Goal: Find specific page/section: Find specific page/section

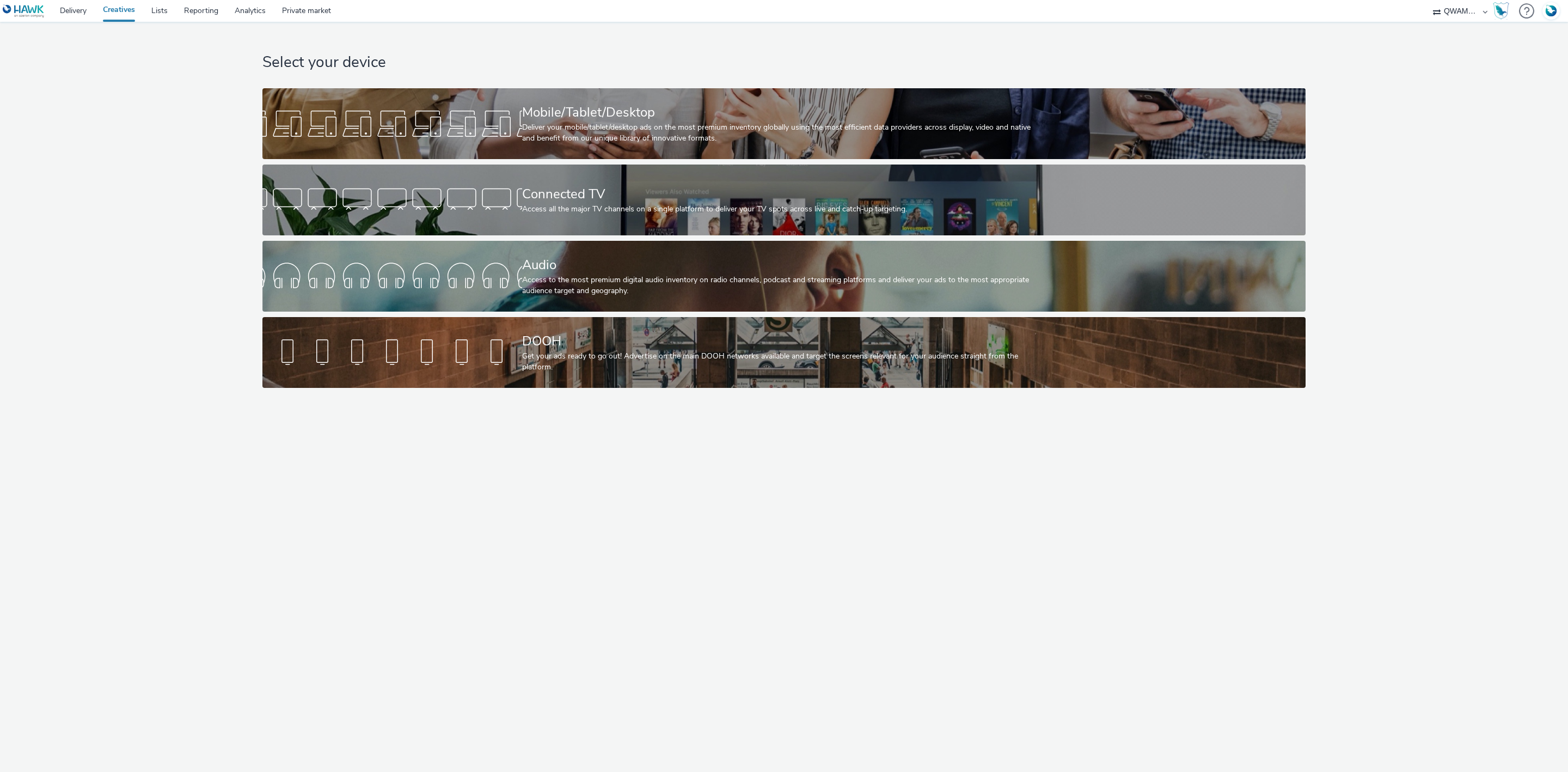
select select "8a3f6d77-30ca-4ef5-b621-f995745b8c1c"
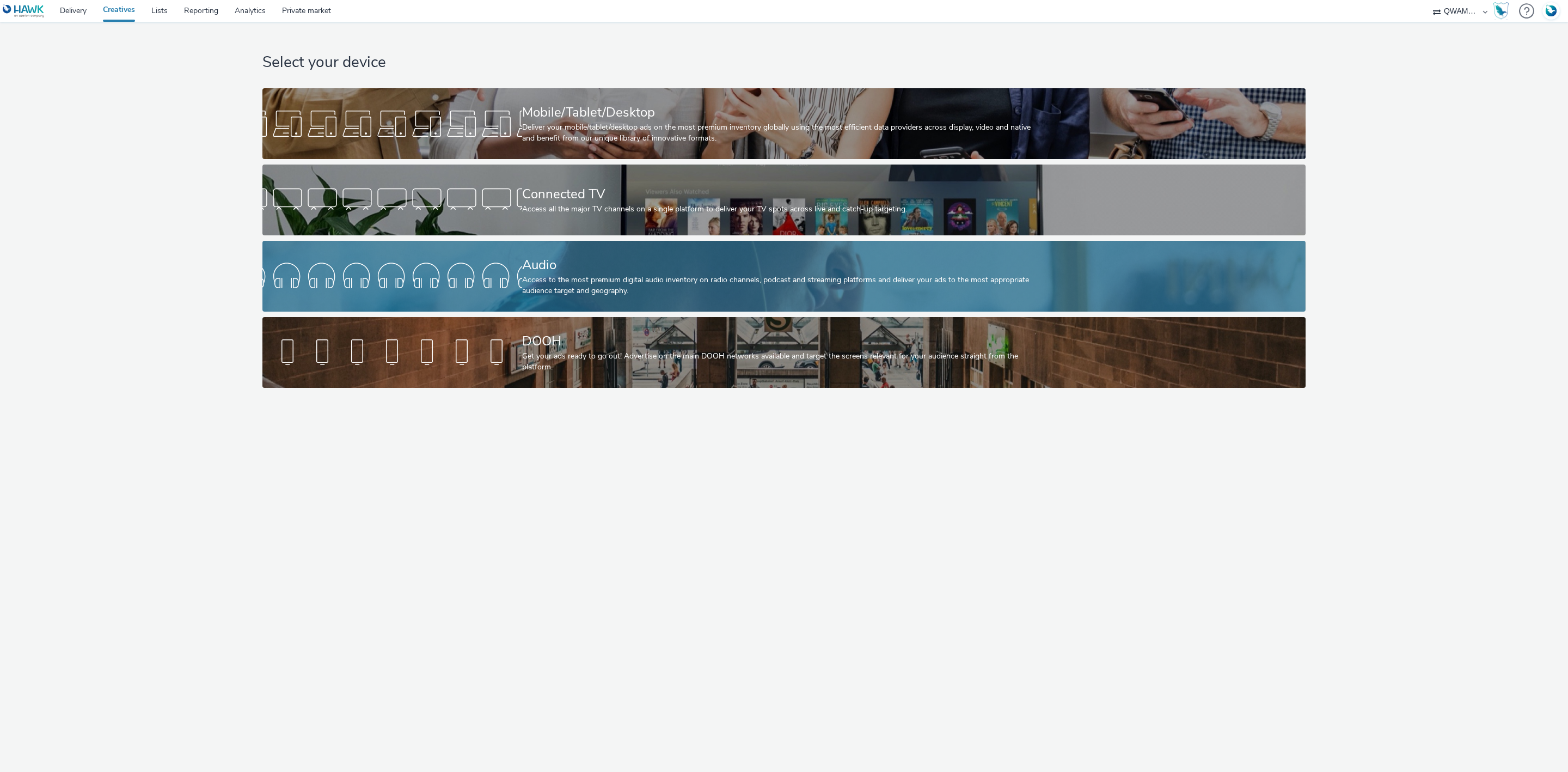
click at [625, 251] on div "Audio Access to the most premium digital audio inventory on radio channels, pod…" at bounding box center [782, 277] width 520 height 71
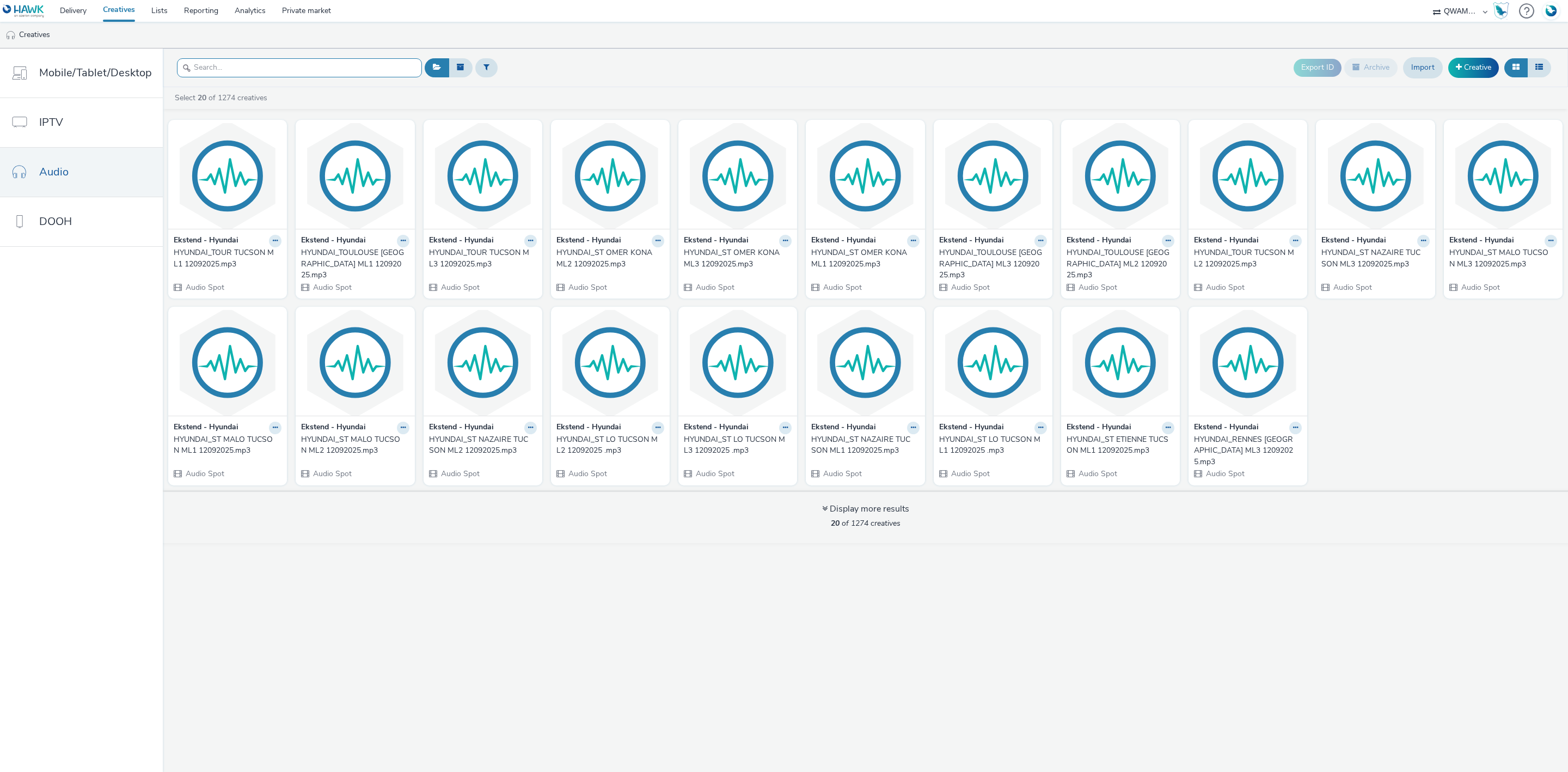
click at [312, 69] on input "text" at bounding box center [299, 68] width 245 height 19
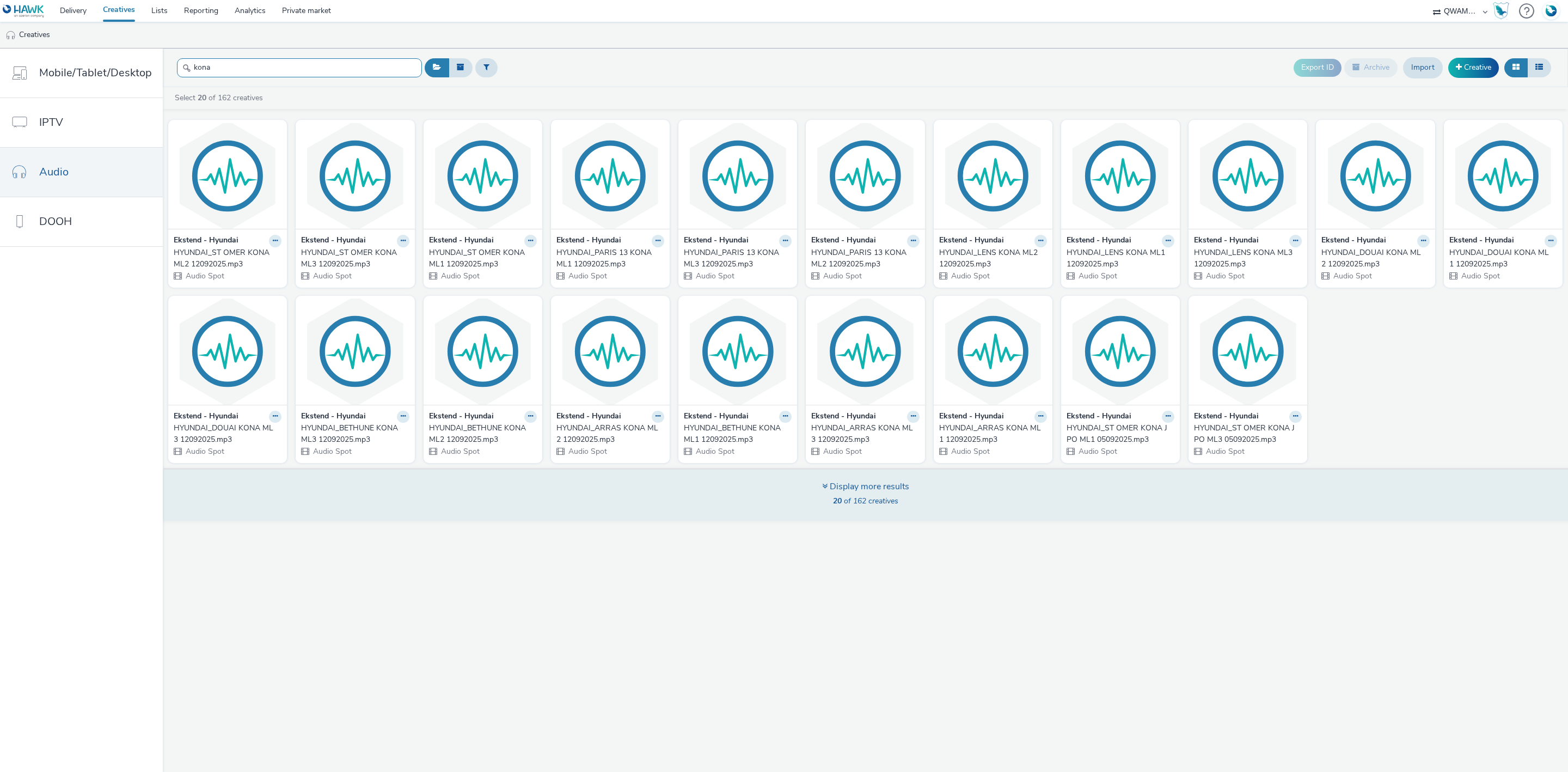
type input "kona"
click at [832, 486] on div "Display more results" at bounding box center [866, 487] width 87 height 13
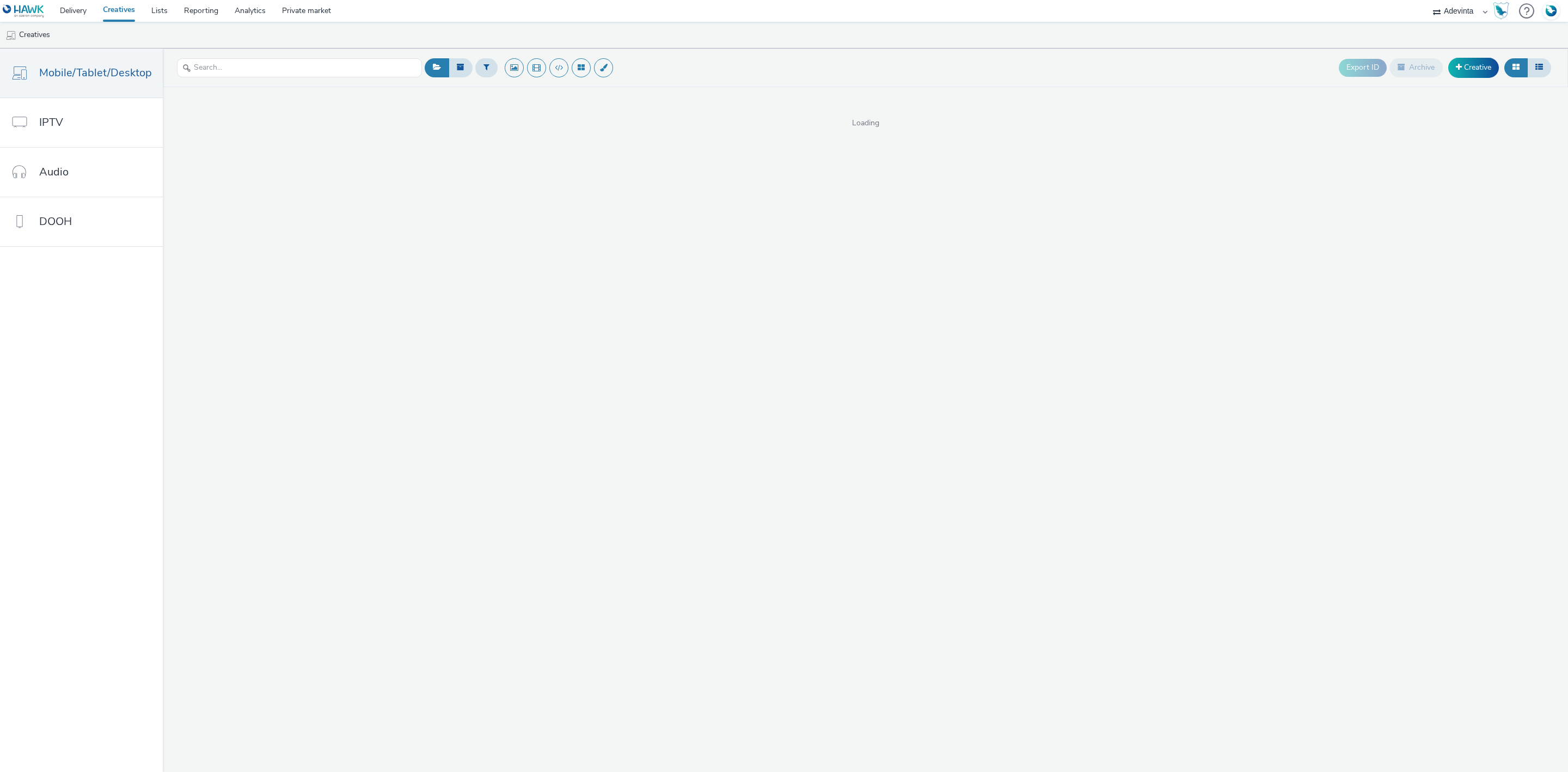
select select "a4655d9c-cd96-449f-b9a3-d2b0c2744250"
select select "d57a0b46-ef33-4938-977b-e6d07593e41f"
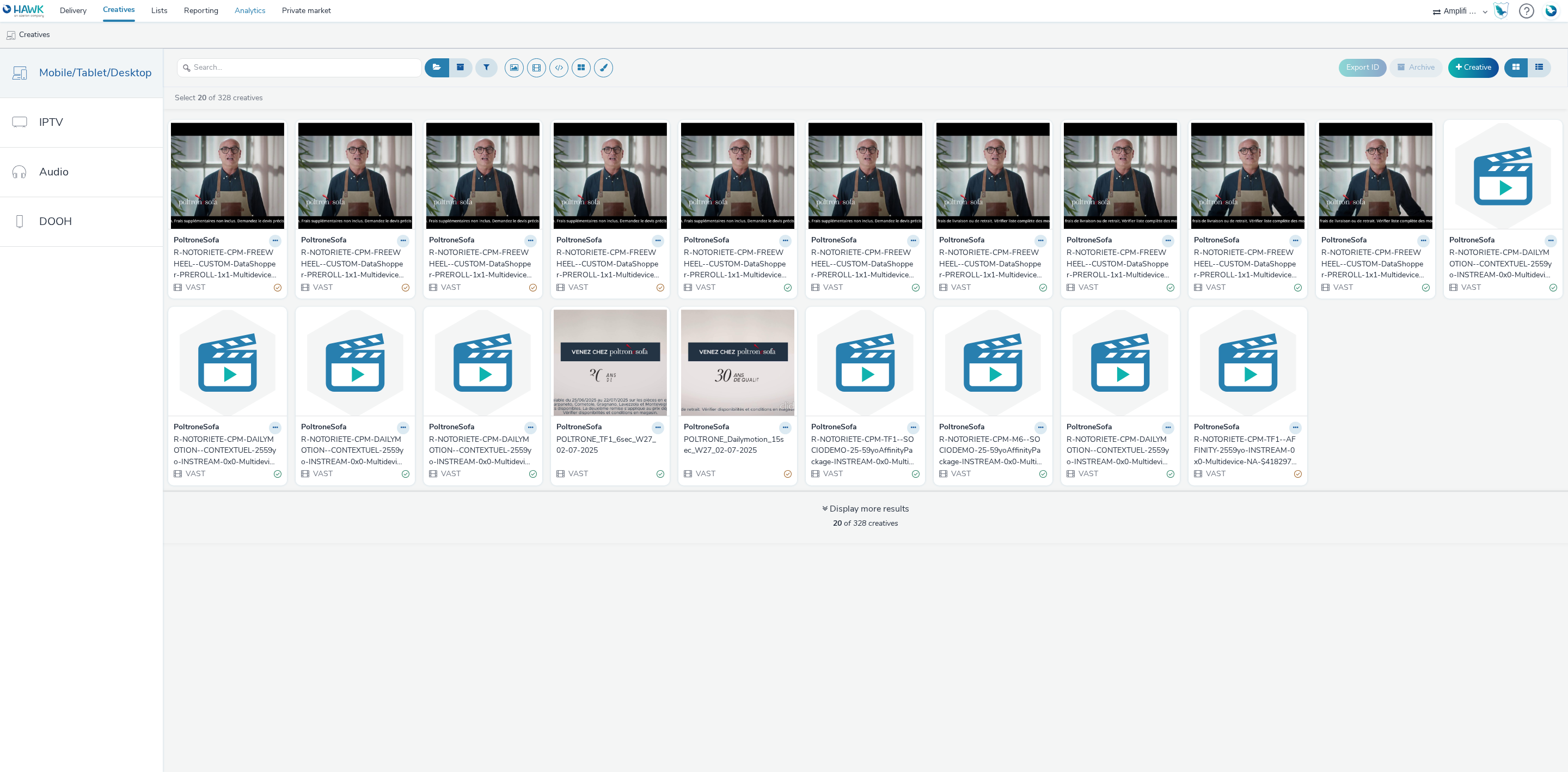
click at [243, 12] on link "Analytics" at bounding box center [250, 11] width 47 height 22
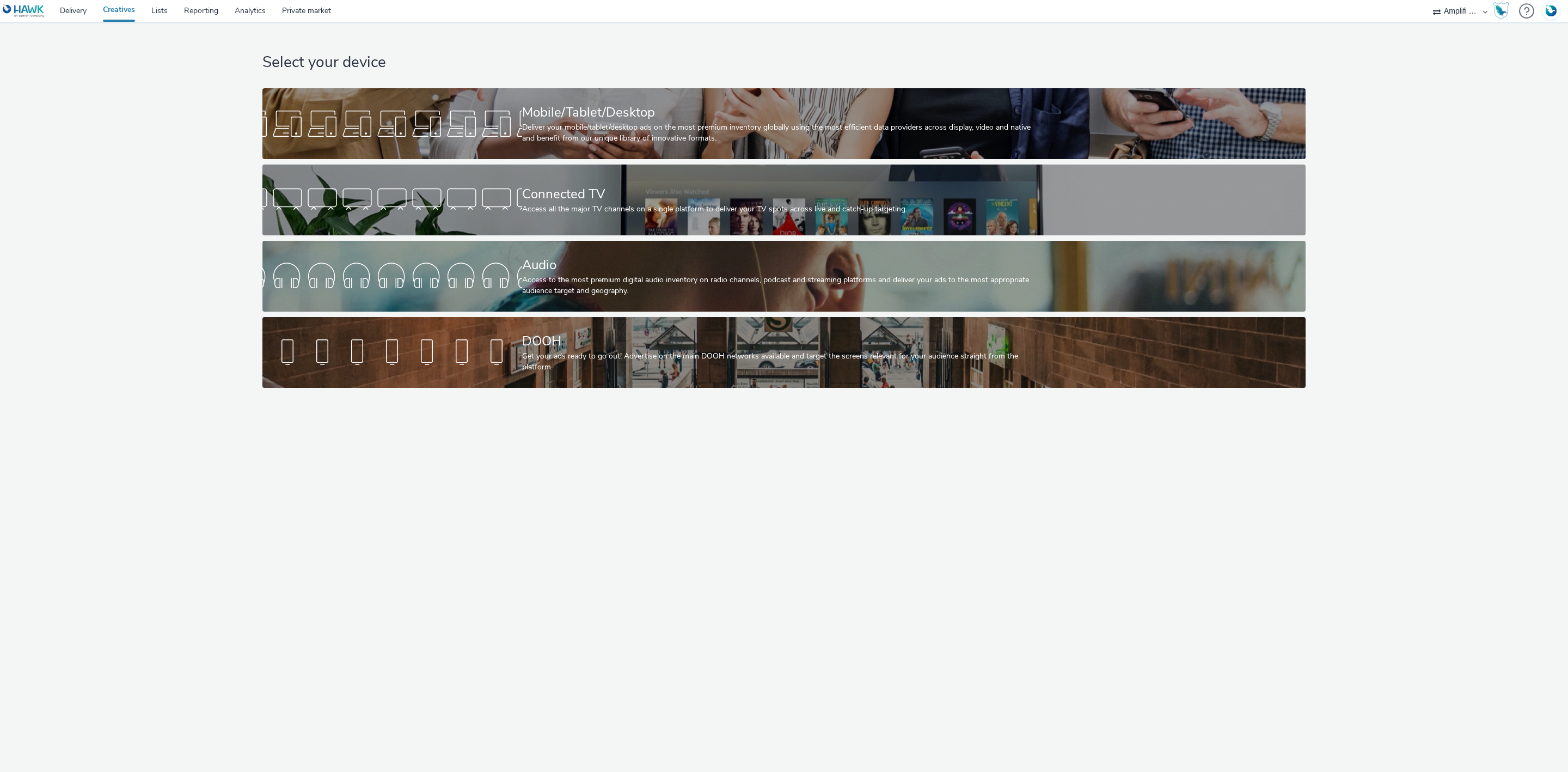
select select "d57a0b46-ef33-4938-977b-e6d07593e41f"
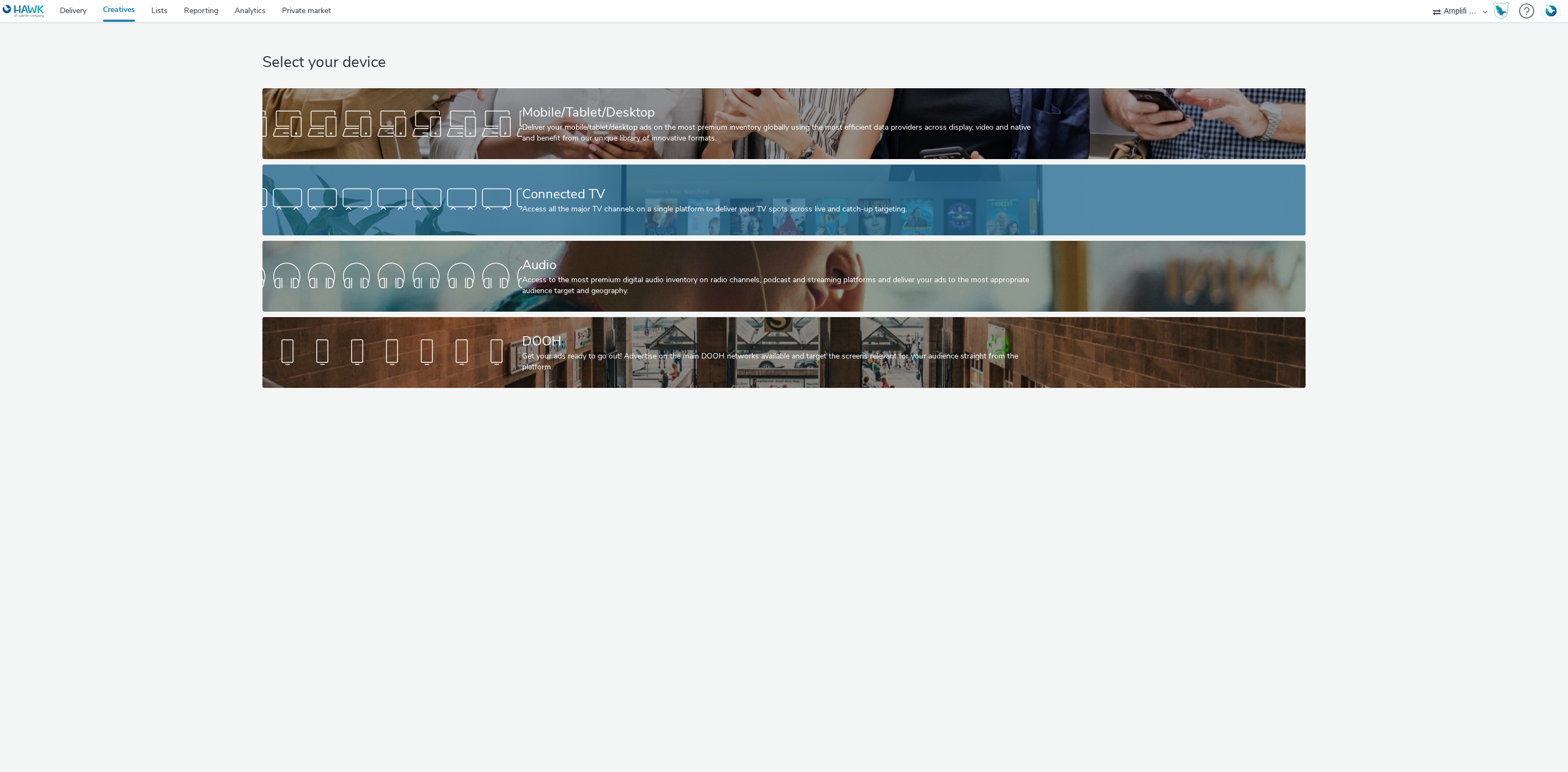
click at [675, 199] on div "Connected TV" at bounding box center [782, 194] width 520 height 19
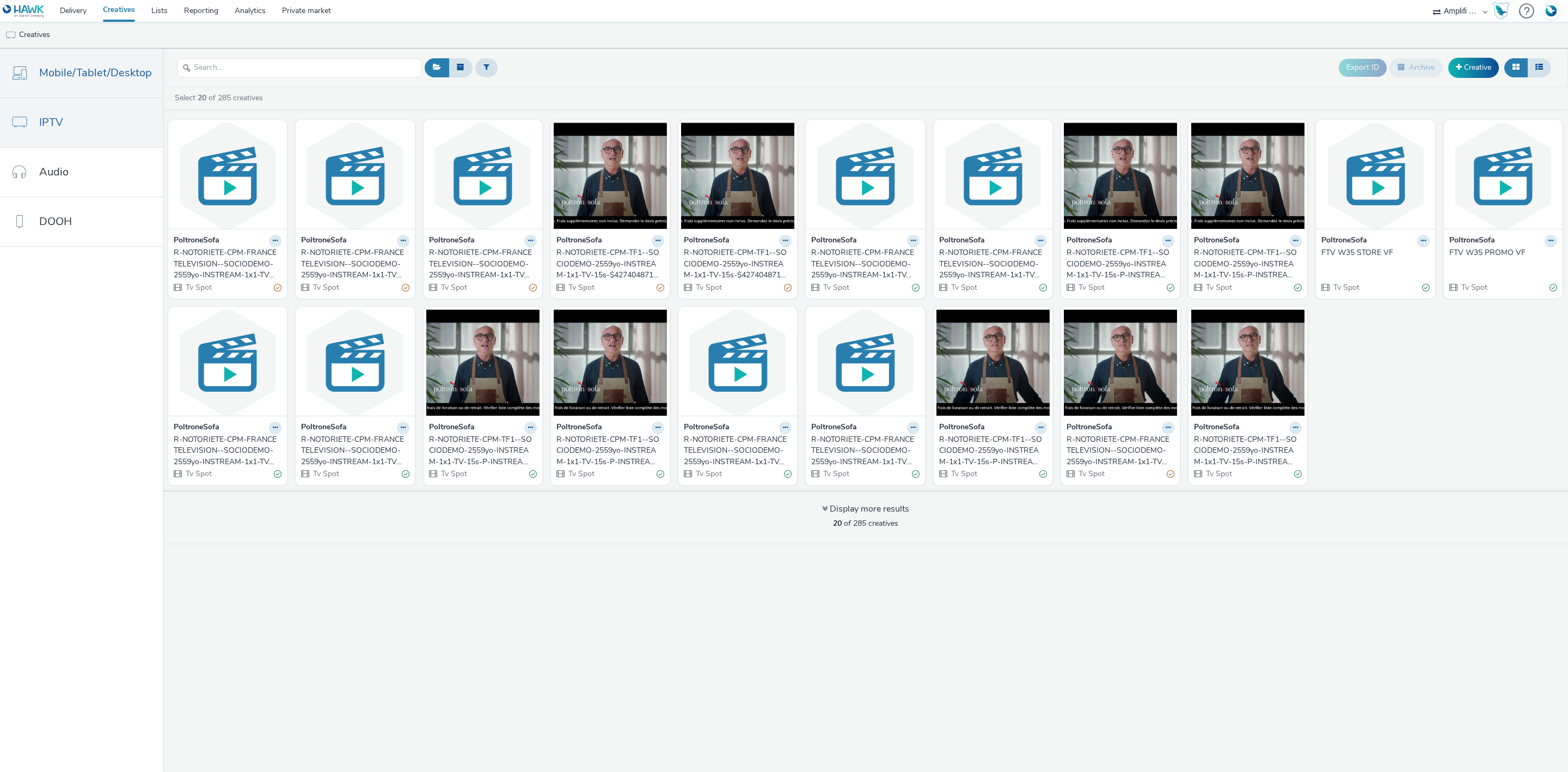
click at [82, 73] on span "Mobile/Tablet/Desktop" at bounding box center [95, 72] width 113 height 16
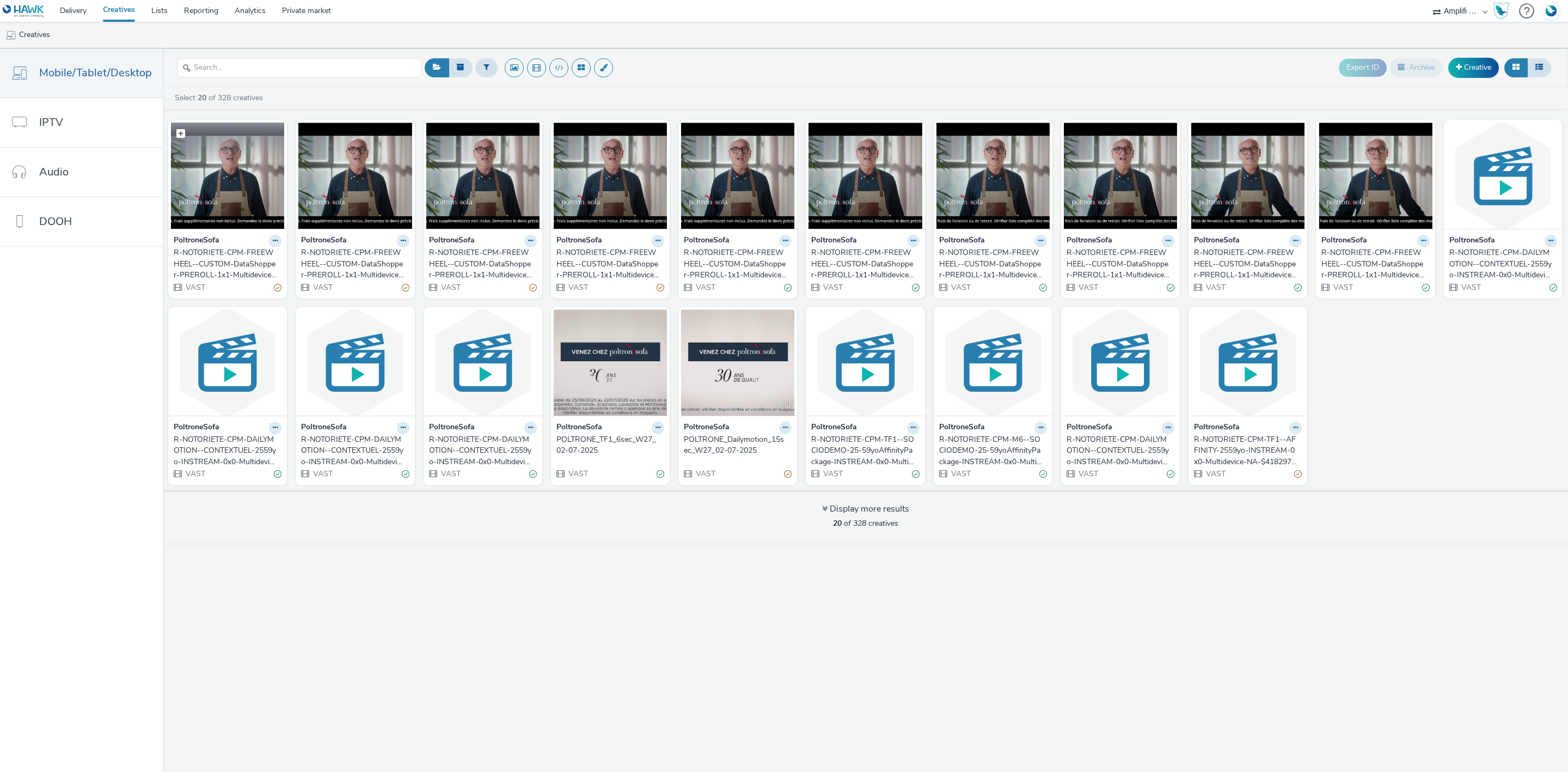
click at [202, 160] on img at bounding box center [228, 176] width 113 height 106
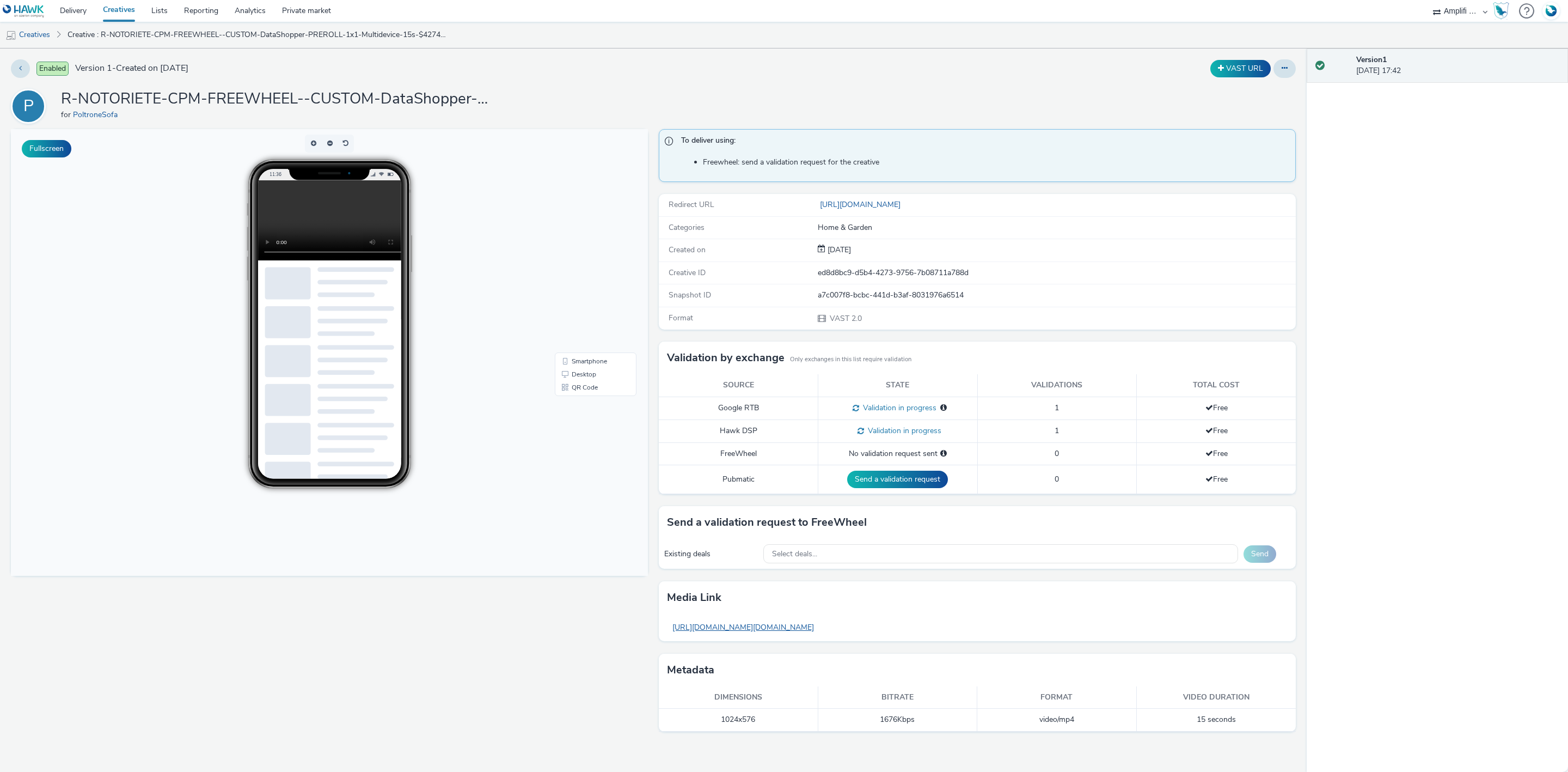
click at [819, 633] on link "https://tabmo-cdn.s3.eu-west-1.amazonaws.com/hawk.tabmo.io/organizations/7e5d39…" at bounding box center [743, 627] width 153 height 21
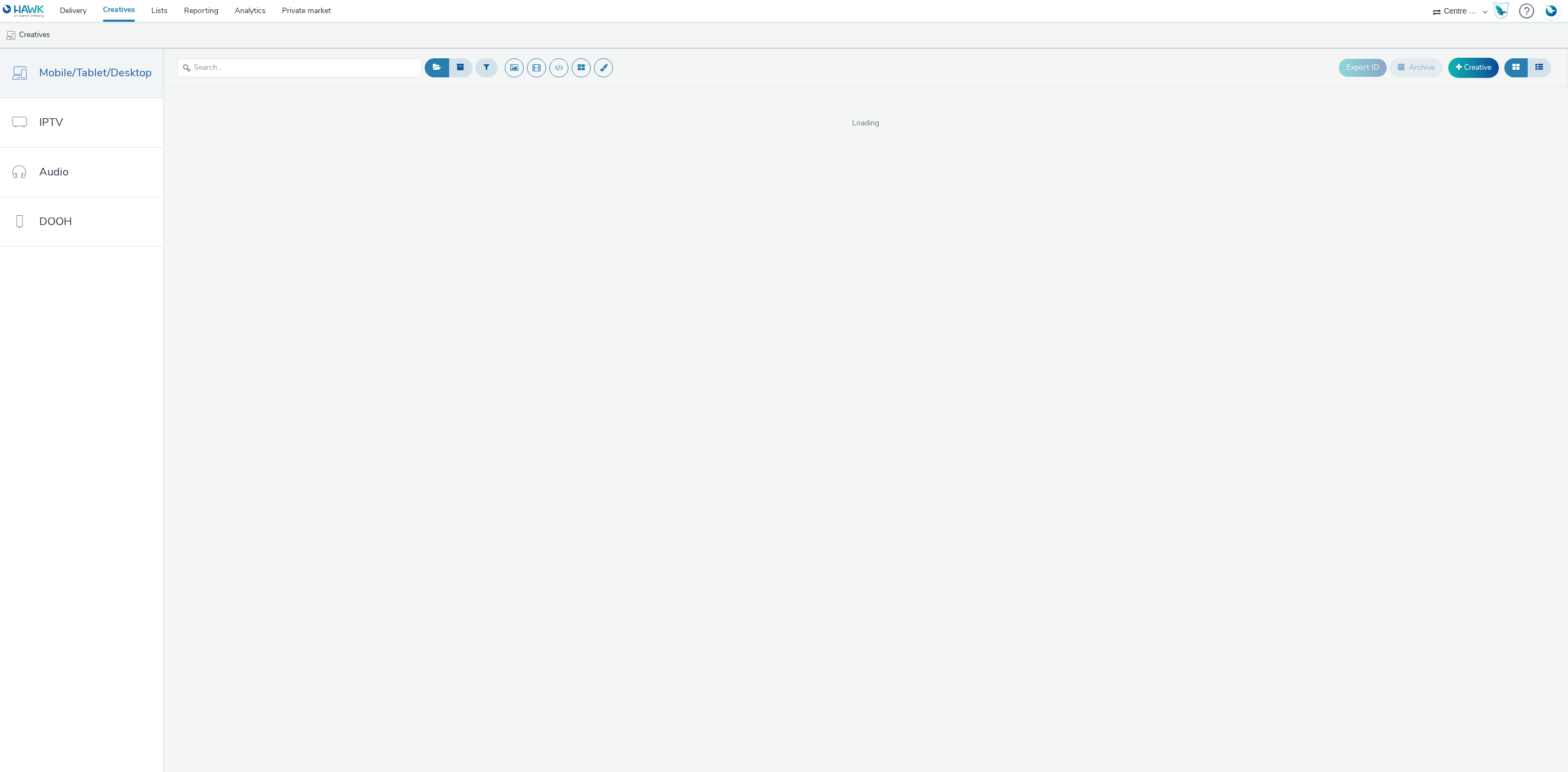
select select "75b174c6-9315-47a7-a76b-2e04f3523f79"
select select "8a3f6d77-30ca-4ef5-b621-f995745b8c1c"
select select "48c42aec-a30c-4a3b-a06b-d50dddc3ae41"
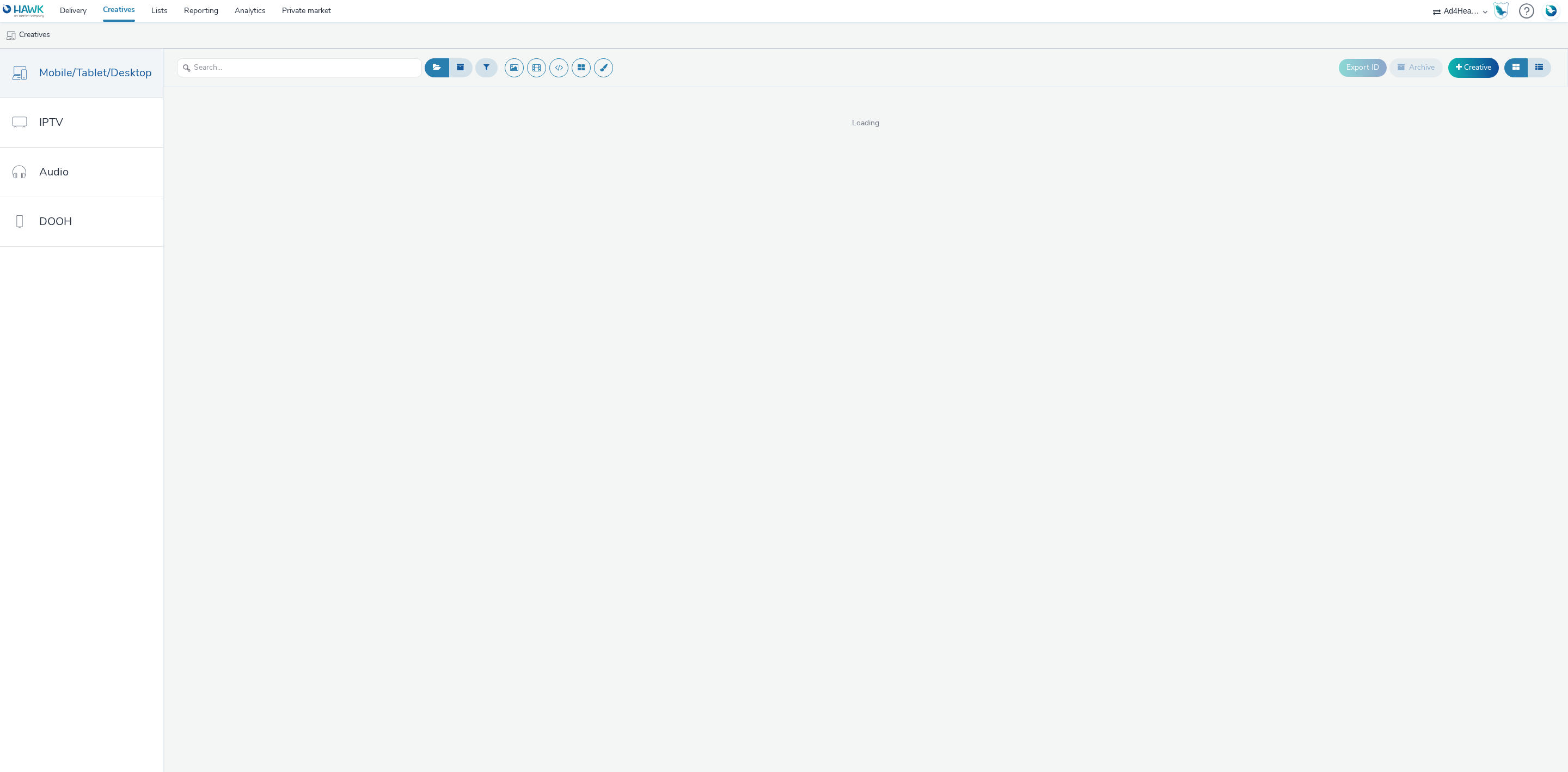
select select "48c42aec-a30c-4a3b-a06b-d50dddc3ae41"
